Goal: Information Seeking & Learning: Find specific fact

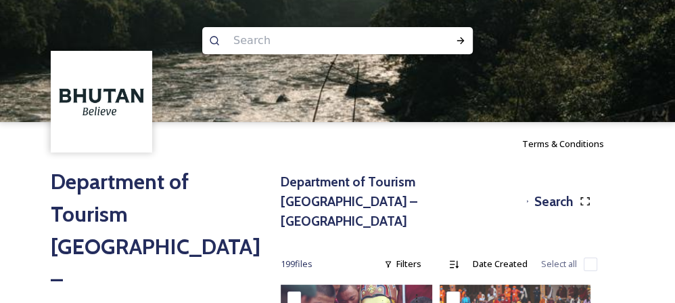
click at [250, 37] on input at bounding box center [319, 41] width 185 height 30
type input "king and queen"
click at [460, 41] on icon at bounding box center [460, 40] width 7 height 7
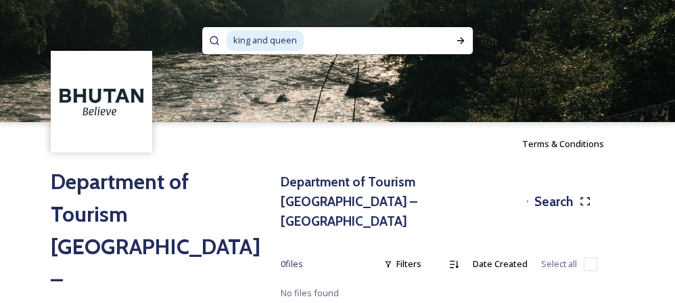
click at [378, 38] on input at bounding box center [376, 41] width 143 height 30
type input "k"
click at [462, 43] on icon at bounding box center [460, 40] width 11 height 11
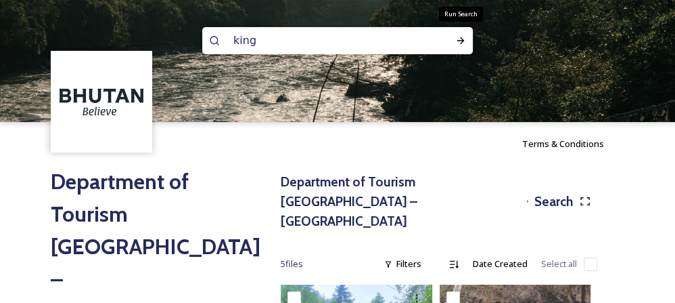
click at [421, 41] on div "king Run Search" at bounding box center [337, 40] width 271 height 27
click at [264, 43] on input "king" at bounding box center [319, 41] width 185 height 30
type input "k"
